Goal: Information Seeking & Learning: Understand process/instructions

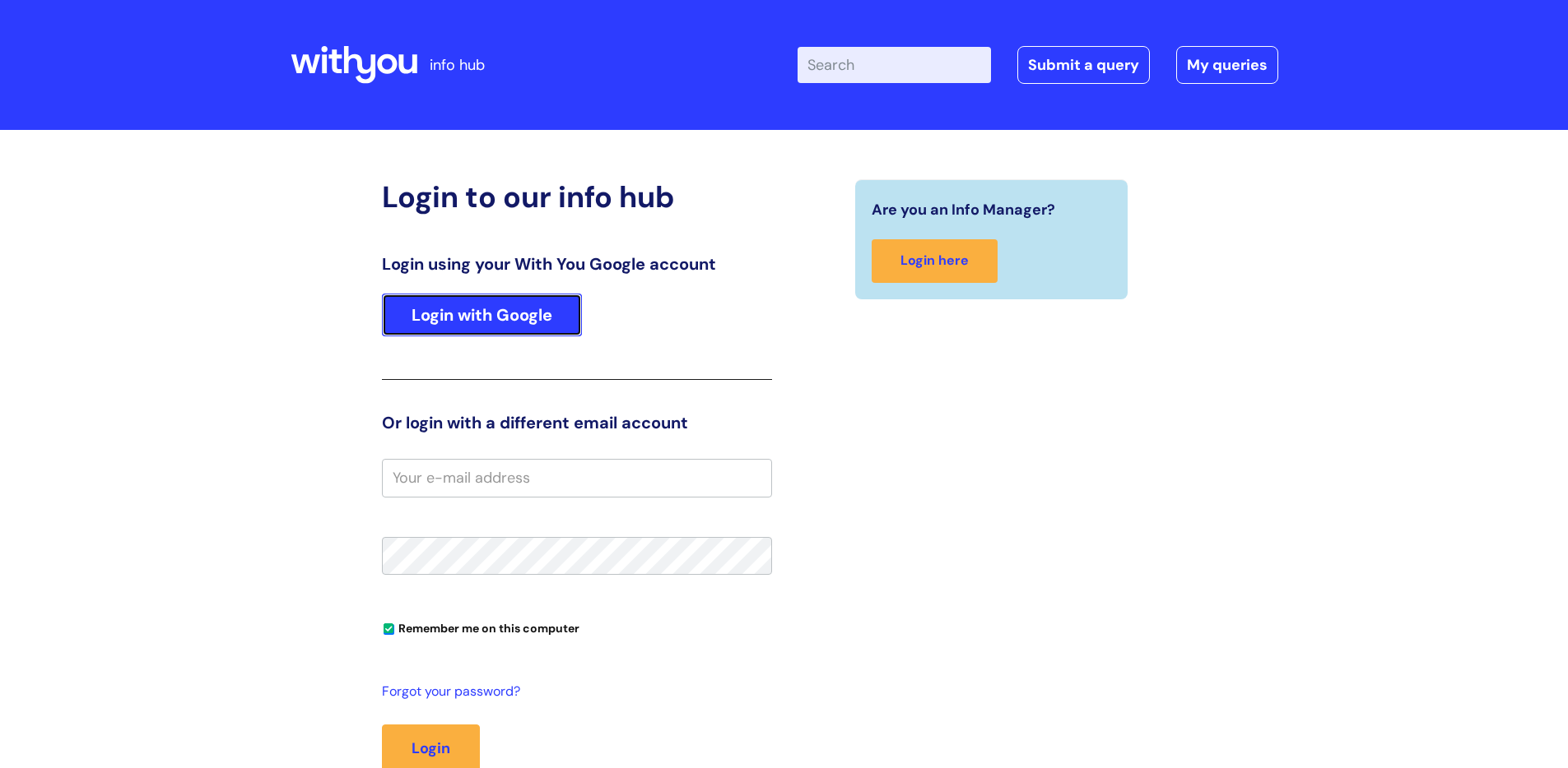
click at [521, 308] on link "Login with Google" at bounding box center [482, 315] width 200 height 43
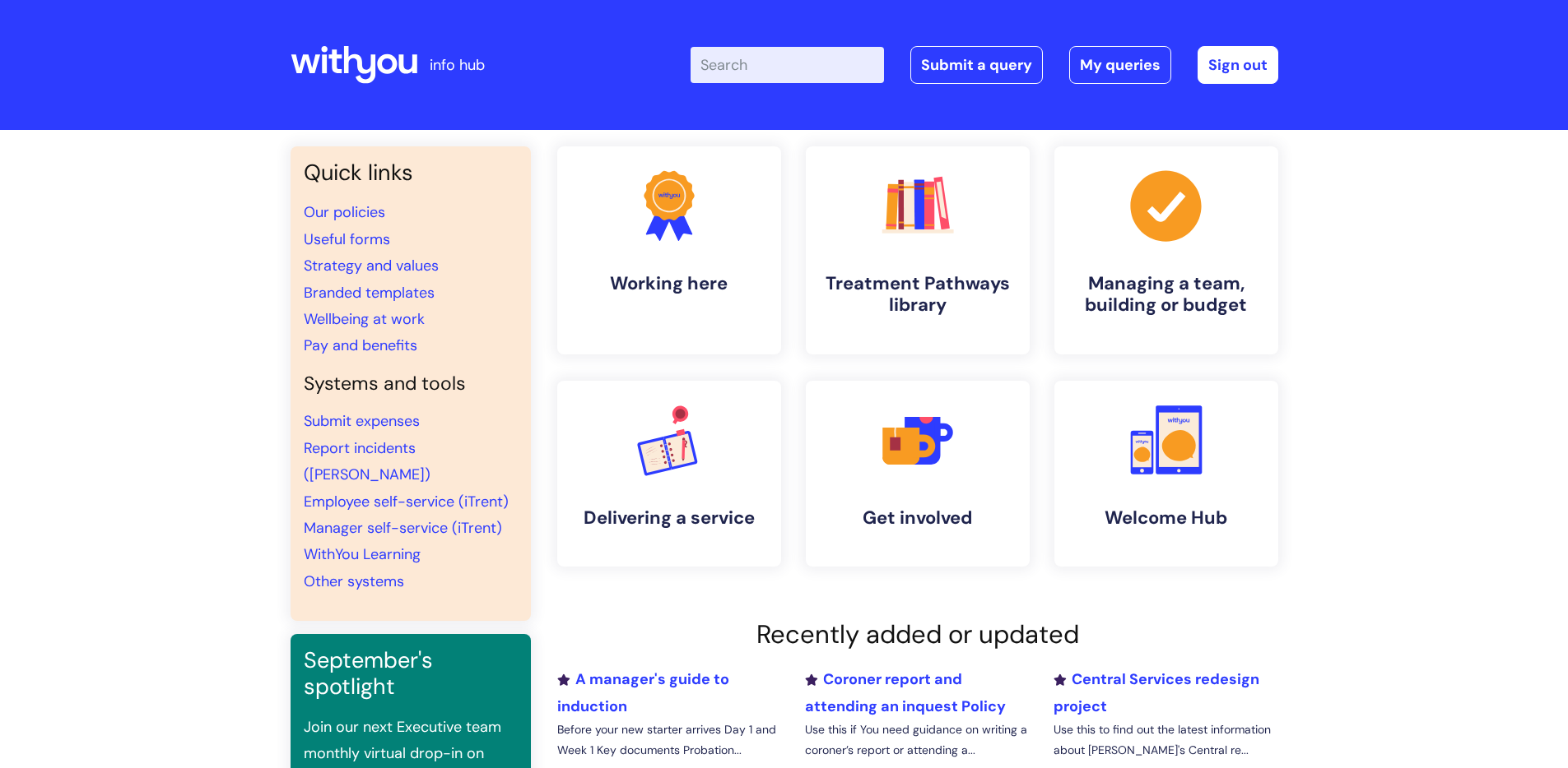
click at [759, 61] on input "Enter your search term here..." at bounding box center [787, 64] width 194 height 36
type input "styles google documents"
click button "Search" at bounding box center [0, 0] width 0 height 0
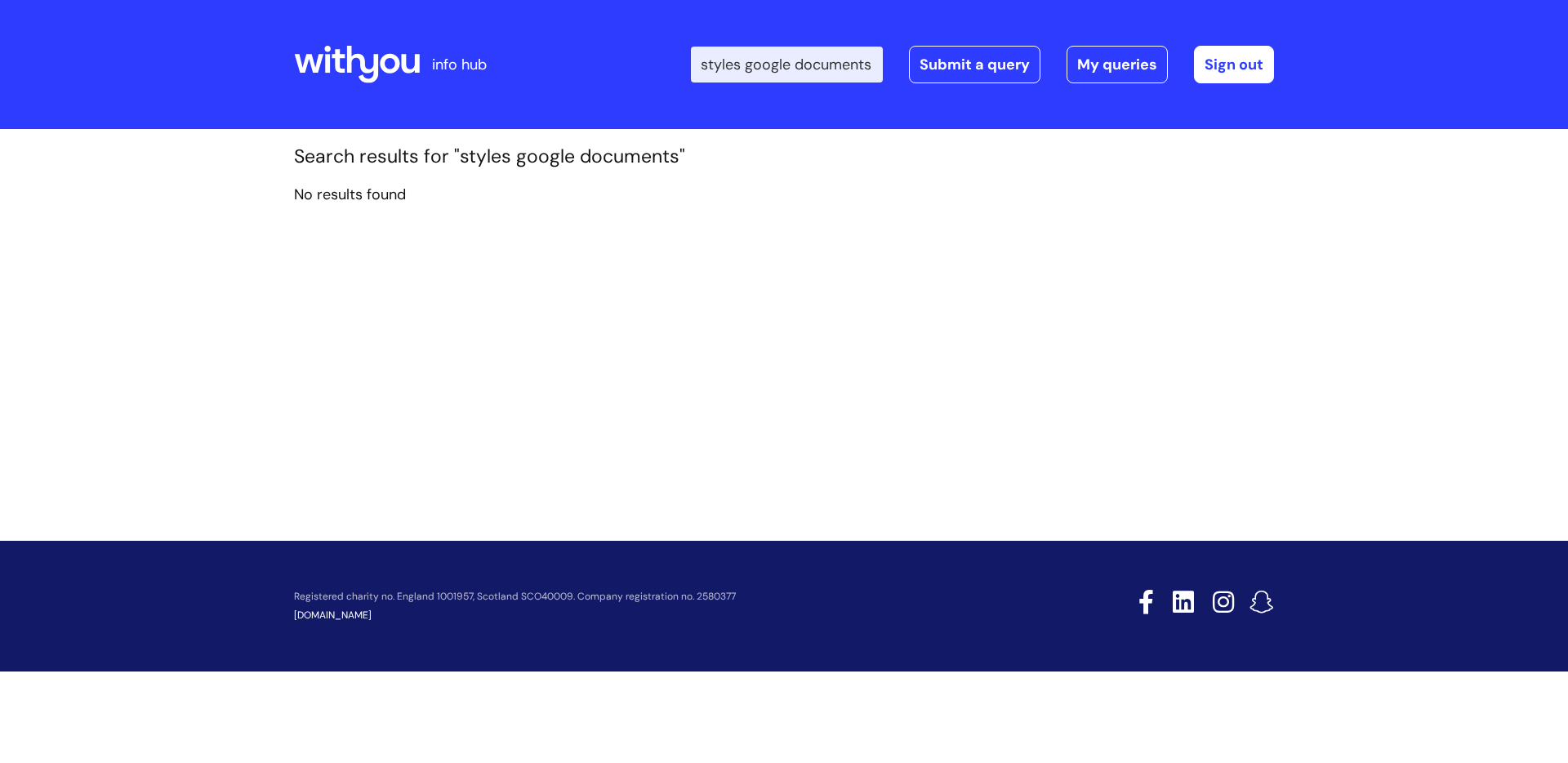
click at [746, 60] on input "styles google documents" at bounding box center [786, 64] width 192 height 36
type input "withyou brand"
click button "Search" at bounding box center [0, 0] width 0 height 0
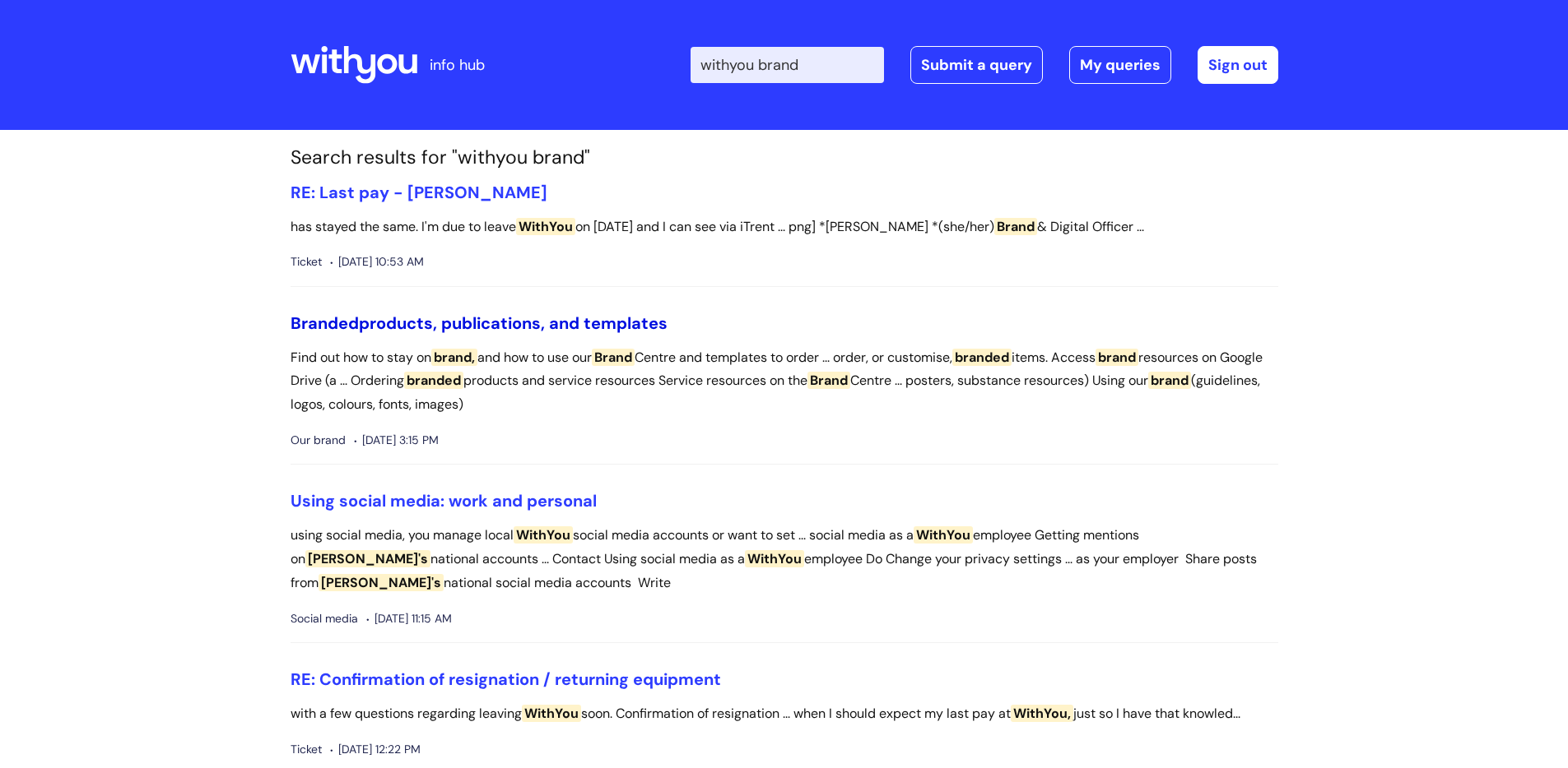
click at [622, 323] on link "Branded products, publications, and templates" at bounding box center [478, 323] width 377 height 21
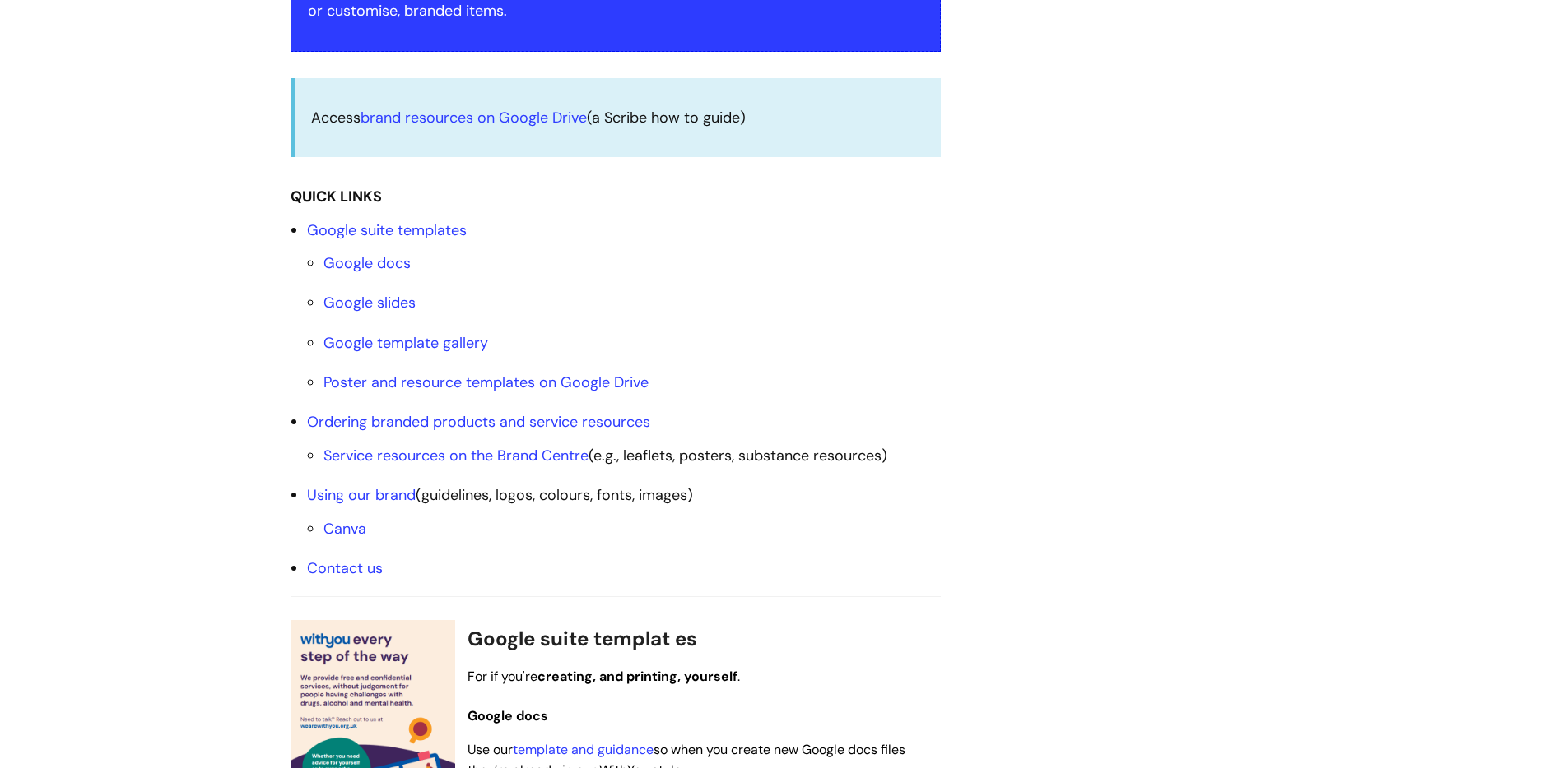
scroll to position [314, 0]
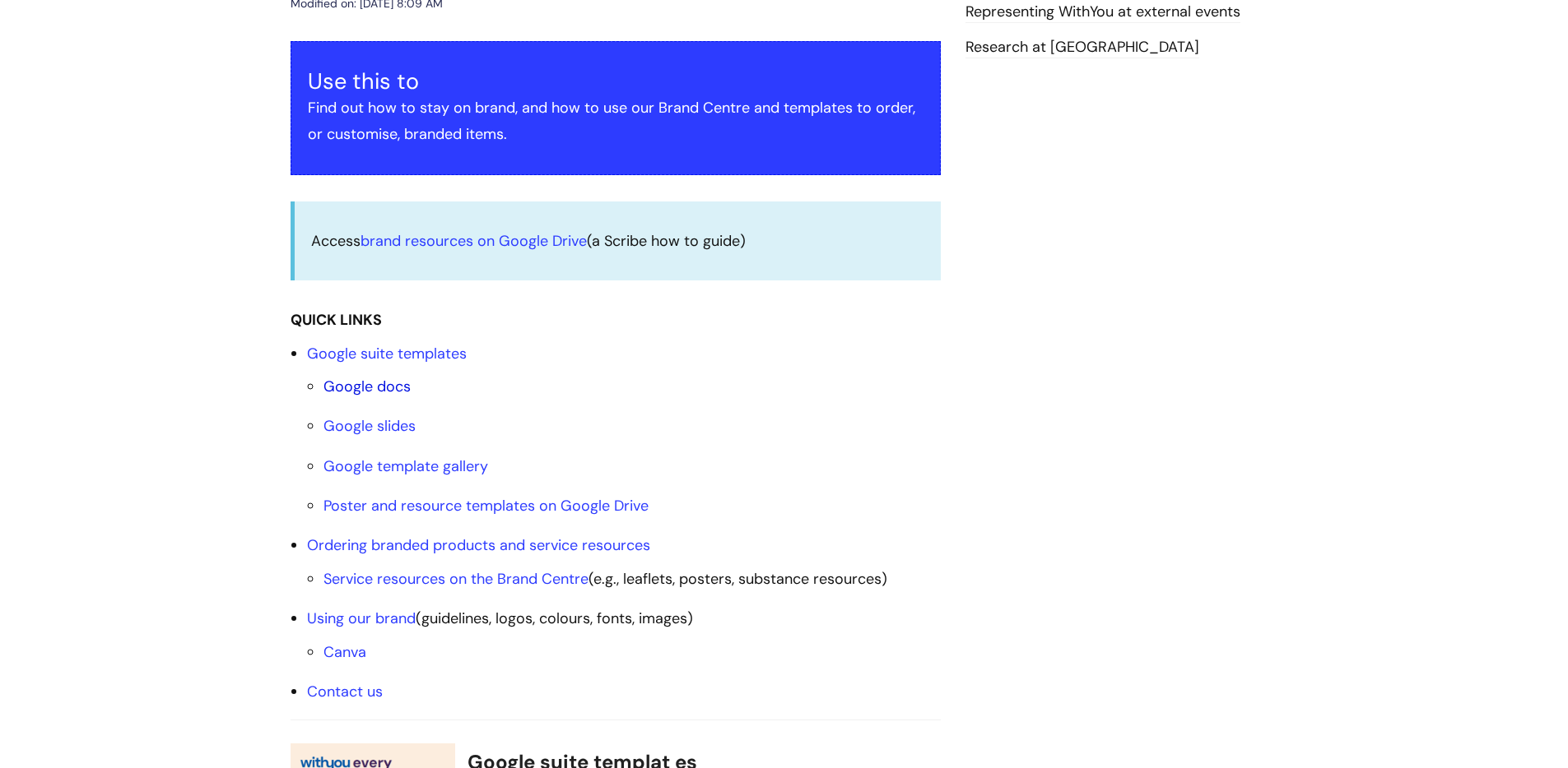
click at [375, 387] on link "Google docs" at bounding box center [366, 387] width 87 height 20
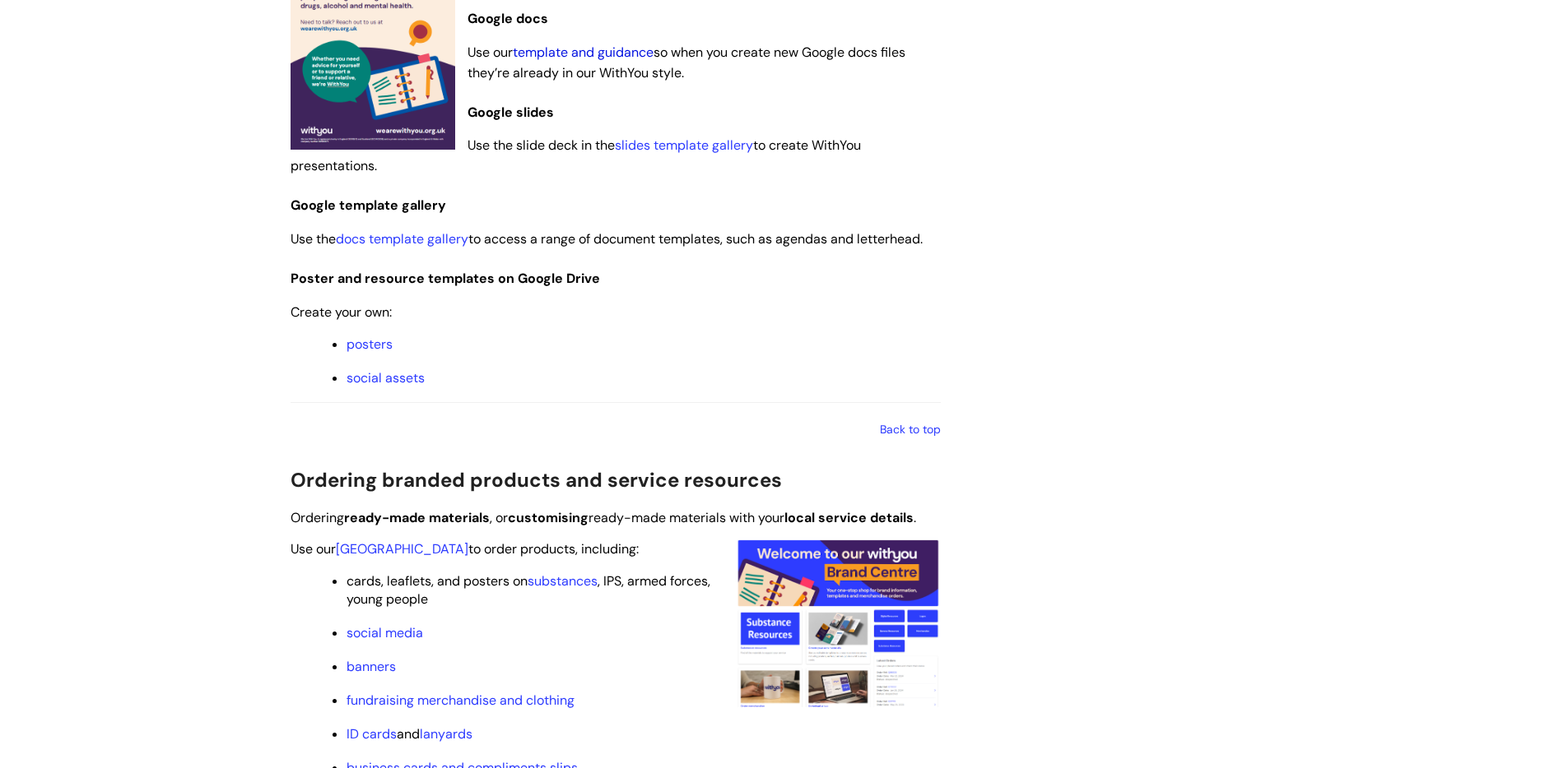
click at [571, 53] on link "template and guidance" at bounding box center [583, 52] width 140 height 17
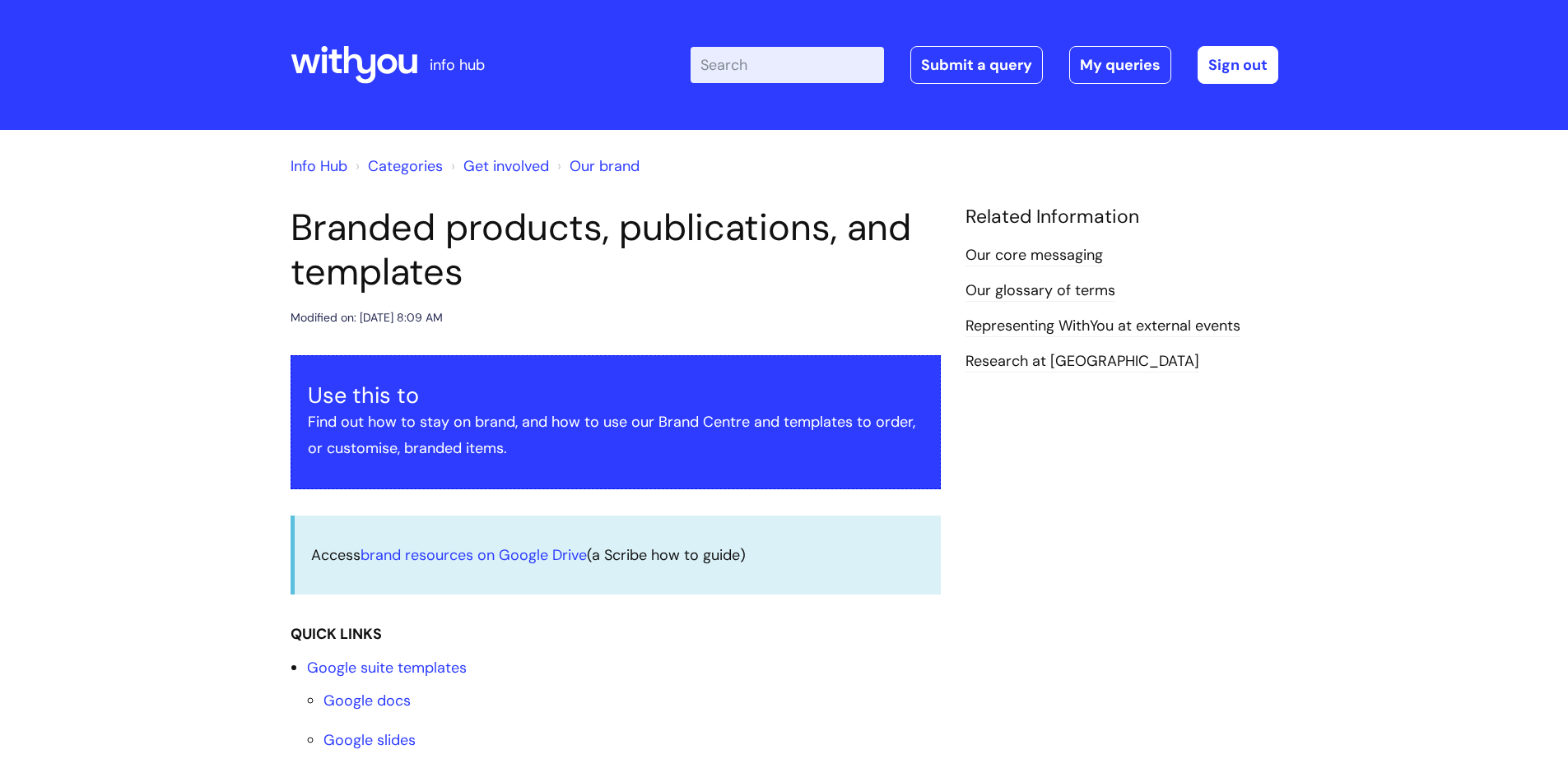
scroll to position [1135, 0]
